Goal: Task Accomplishment & Management: Use online tool/utility

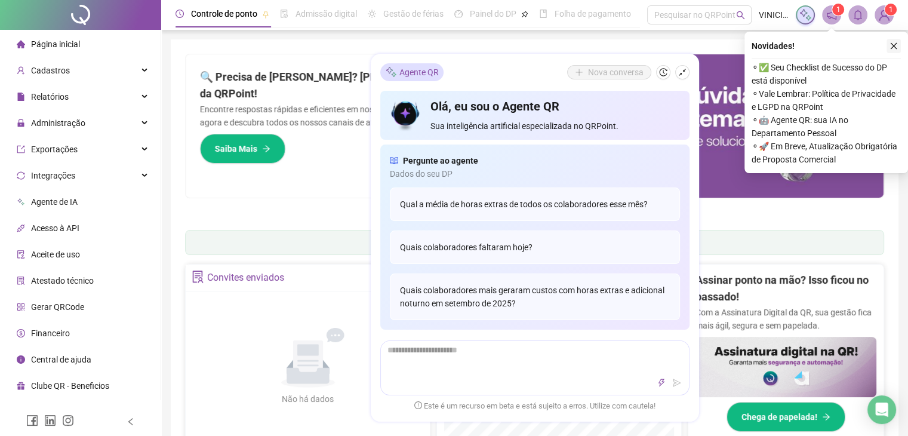
click at [898, 48] on button "button" at bounding box center [893, 46] width 14 height 14
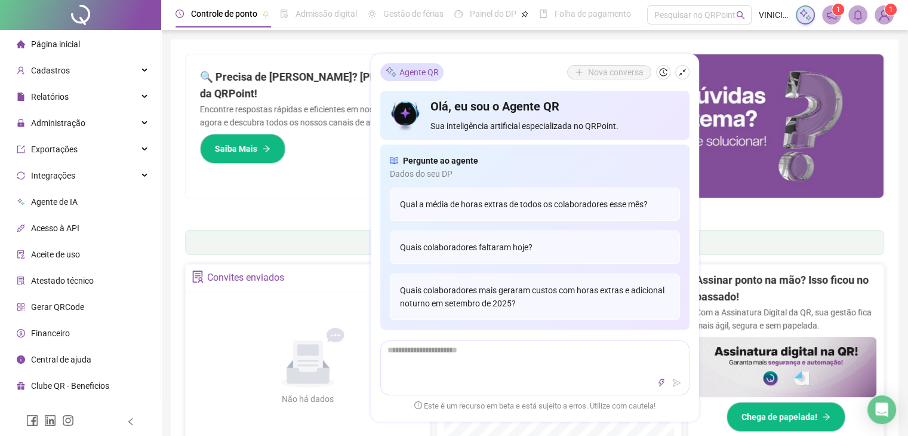
click at [340, 192] on div "🔍 Precisa de [PERSON_NAME]? [PERSON_NAME] com o Suporte da QRPoint! Encontre re…" at bounding box center [360, 125] width 349 height 143
click at [117, 95] on div "Relatórios" at bounding box center [80, 97] width 156 height 24
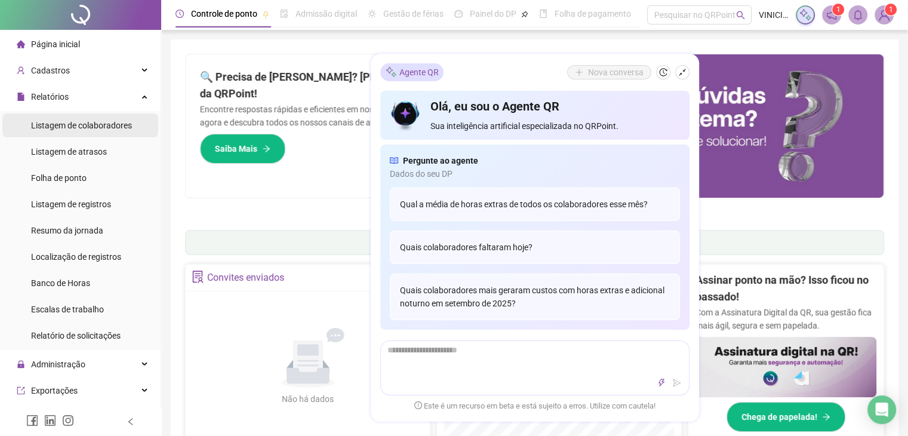
click at [110, 122] on span "Listagem de colaboradores" at bounding box center [81, 126] width 101 height 10
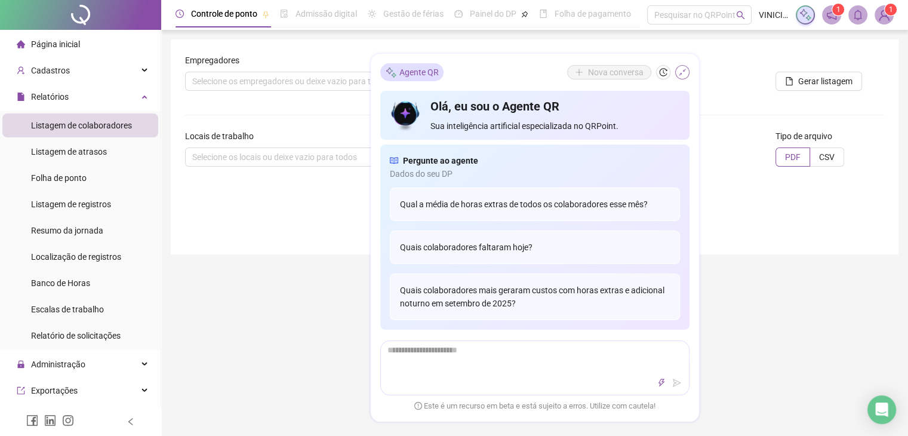
click at [686, 75] on button "button" at bounding box center [682, 72] width 14 height 14
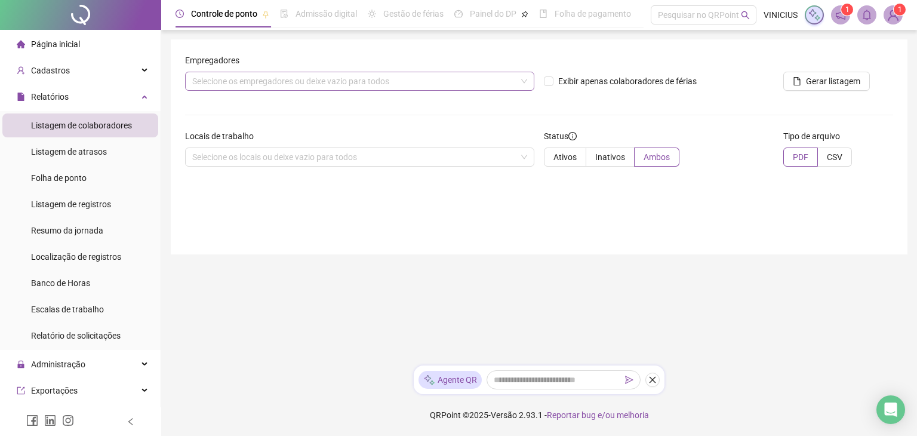
click at [289, 87] on div "Selecione os empregadores ou deixe vazio para todos" at bounding box center [359, 81] width 349 height 19
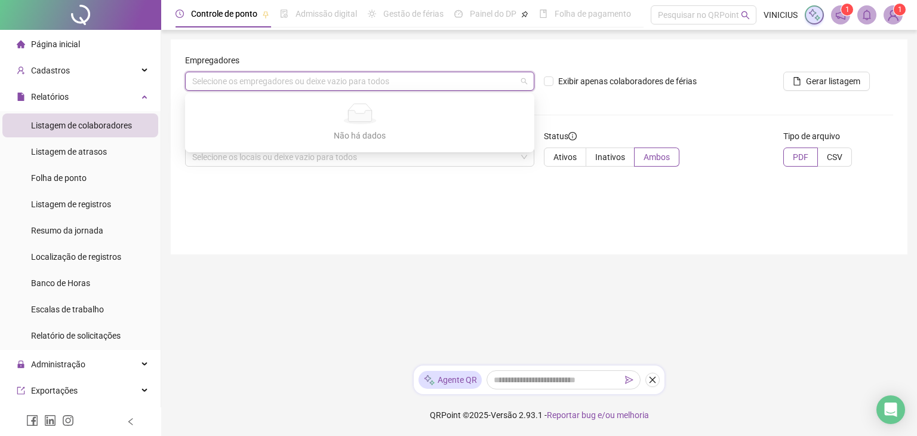
click at [256, 267] on main "Empregadores Selecione os empregadores ou deixe vazio para todos Exibir apenas …" at bounding box center [539, 197] width 736 height 316
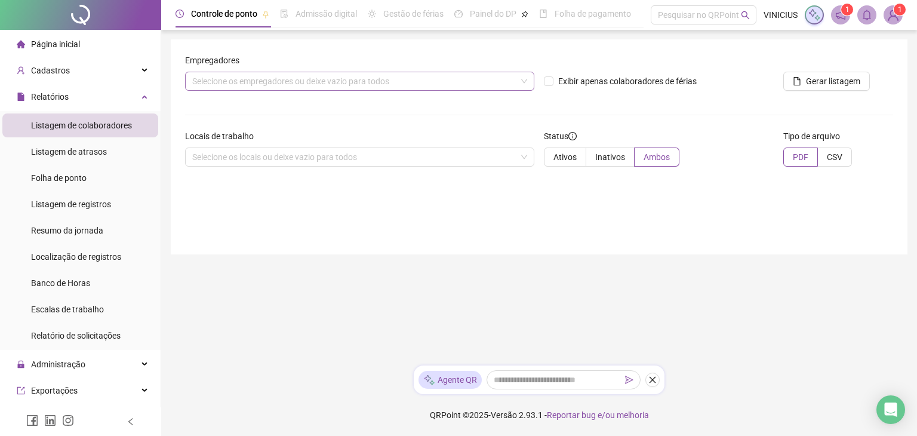
click at [270, 81] on div "Selecione os empregadores ou deixe vazio para todos" at bounding box center [359, 81] width 349 height 19
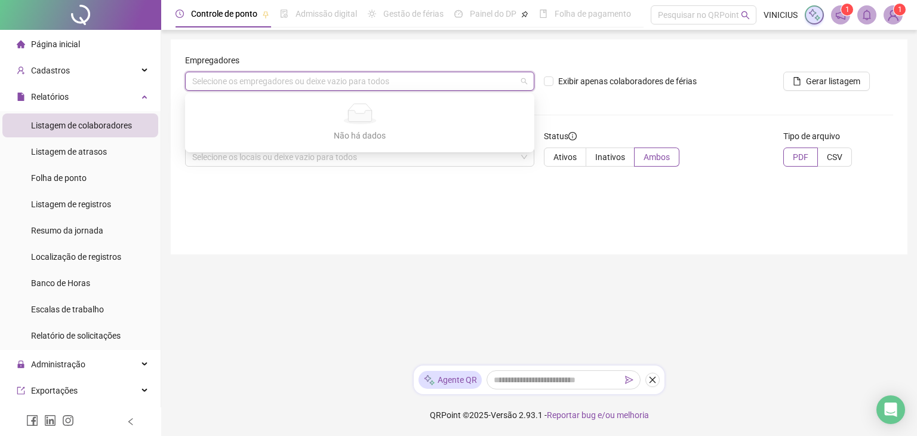
click at [246, 192] on div "Empregadores Selecione os empregadores ou deixe vazio para todos Exibir apenas …" at bounding box center [539, 146] width 736 height 215
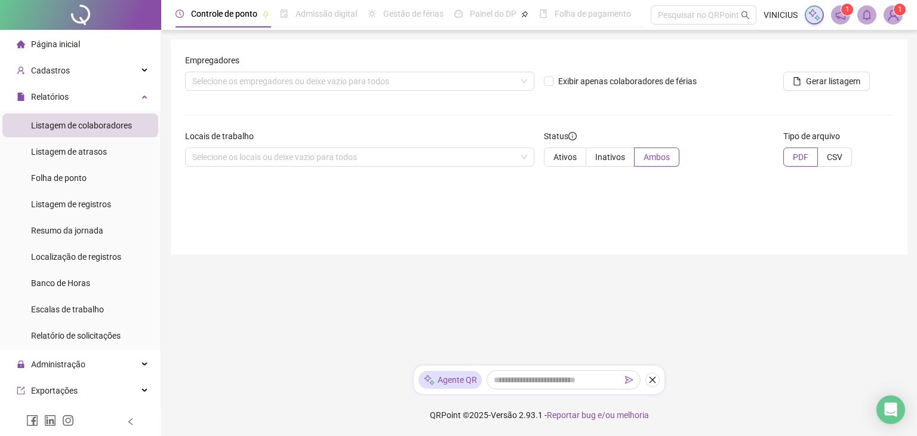
click at [248, 67] on div "Empregadores" at bounding box center [359, 63] width 349 height 18
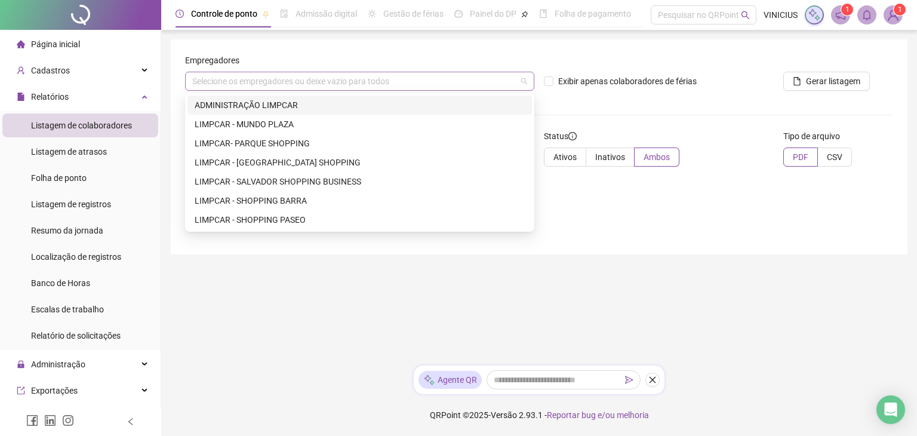
click at [246, 78] on div "Selecione os empregadores ou deixe vazio para todos" at bounding box center [359, 81] width 349 height 19
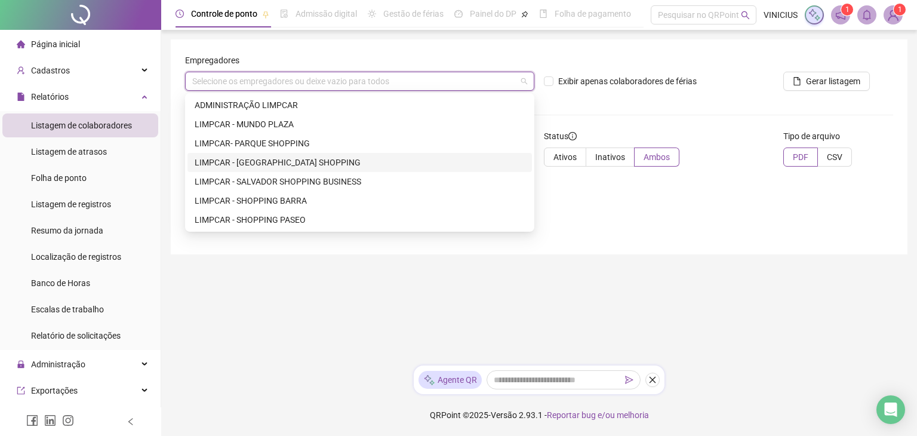
click at [256, 164] on div "LIMPCAR - [GEOGRAPHIC_DATA] SHOPPING" at bounding box center [360, 162] width 330 height 13
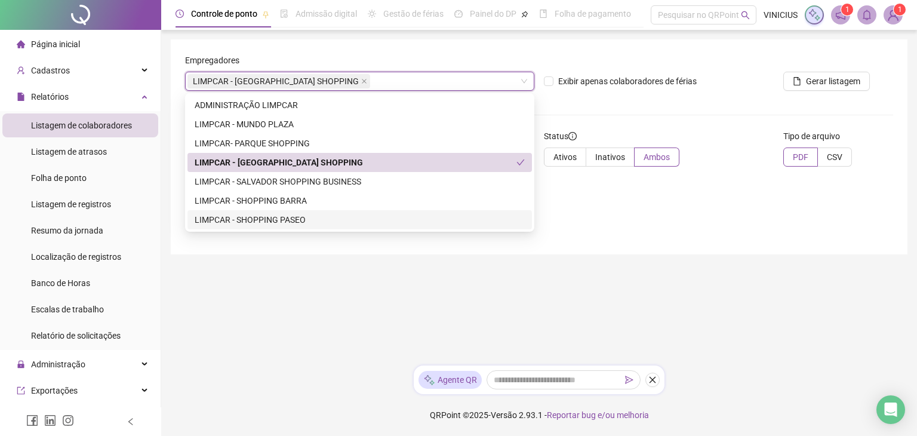
click at [551, 276] on main "Empregadores LIMPCAR - SALVADOR SHOPPING LIMPCAR - SALVADOR SHOPPING Exibir ape…" at bounding box center [539, 197] width 736 height 316
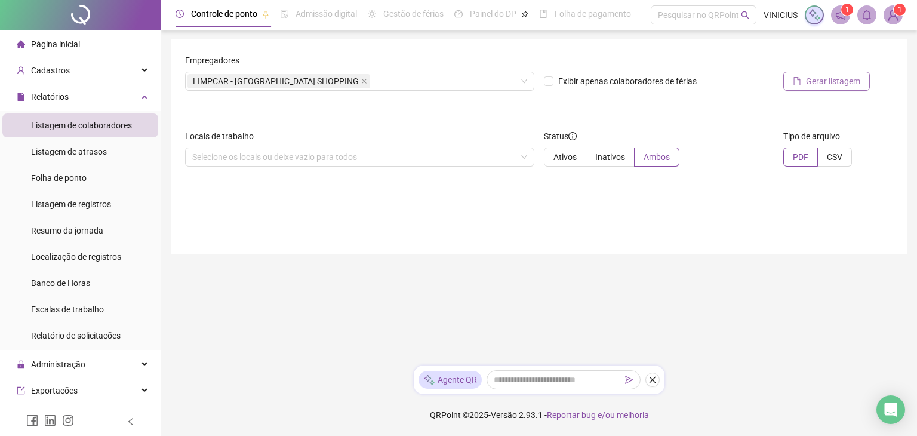
click at [800, 84] on icon "file" at bounding box center [797, 81] width 8 height 8
click at [359, 167] on div "Locais de trabalho Selecione os locais ou deixe vazio para todos" at bounding box center [359, 153] width 359 height 47
click at [359, 161] on div "Selecione os locais ou deixe vazio para todos" at bounding box center [359, 156] width 349 height 19
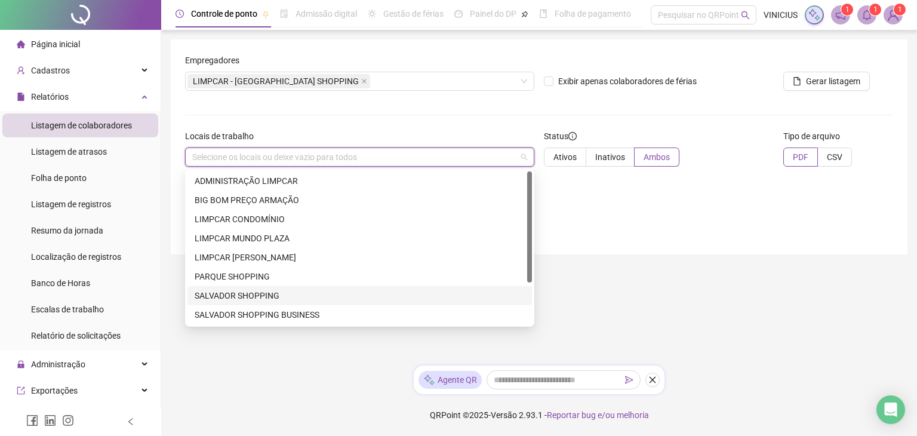
click at [257, 292] on div "SALVADOR SHOPPING" at bounding box center [360, 295] width 330 height 13
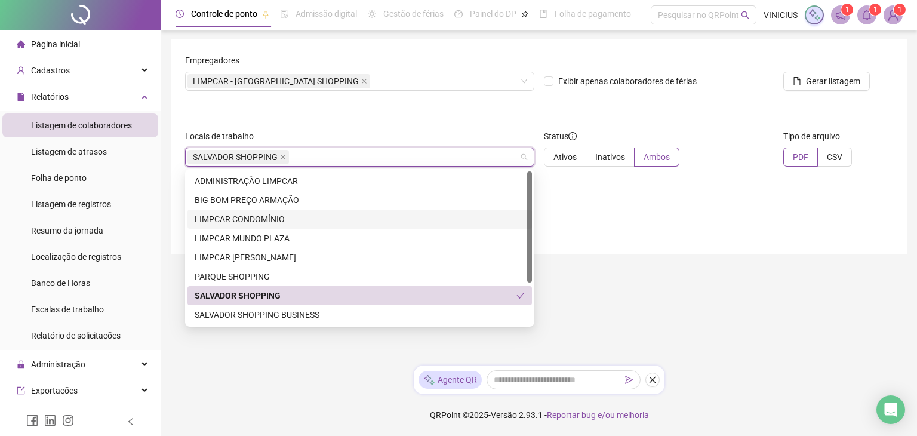
click at [726, 204] on div "Empregadores LIMPCAR - SALVADOR SHOPPING Exibir apenas colaboradores de férias …" at bounding box center [539, 146] width 736 height 215
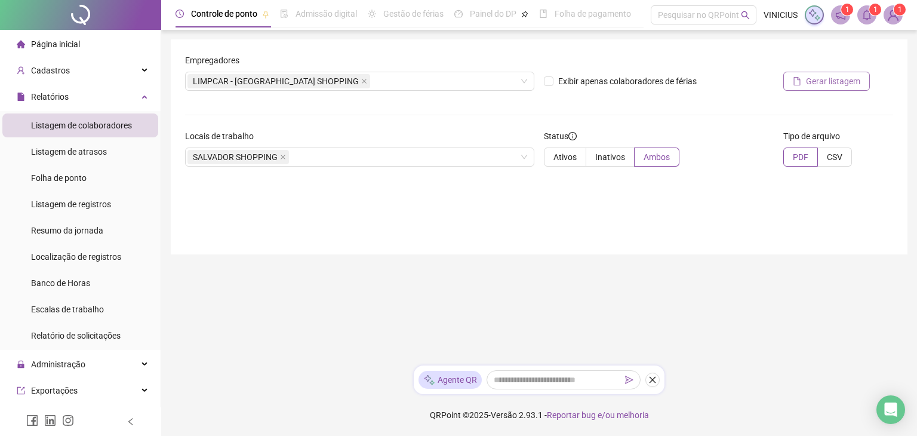
click at [817, 86] on span "Gerar listagem" at bounding box center [833, 81] width 54 height 13
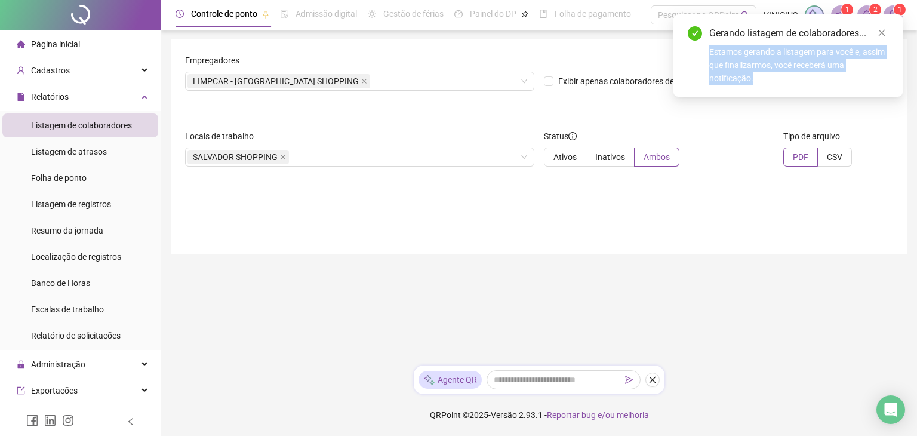
click at [888, 36] on div "Gerando listagem de colaboradores... Estamos gerando a listagem para você e, as…" at bounding box center [787, 55] width 229 height 82
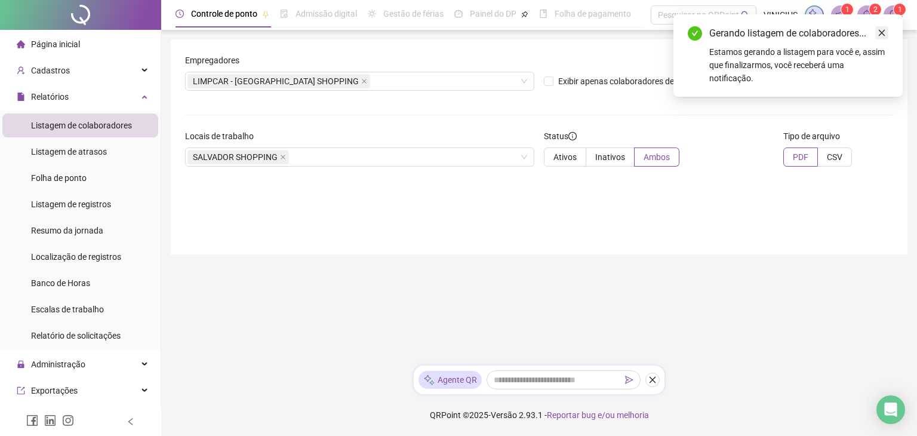
click at [883, 35] on icon "close" at bounding box center [881, 33] width 8 height 8
